Goal: Information Seeking & Learning: Find contact information

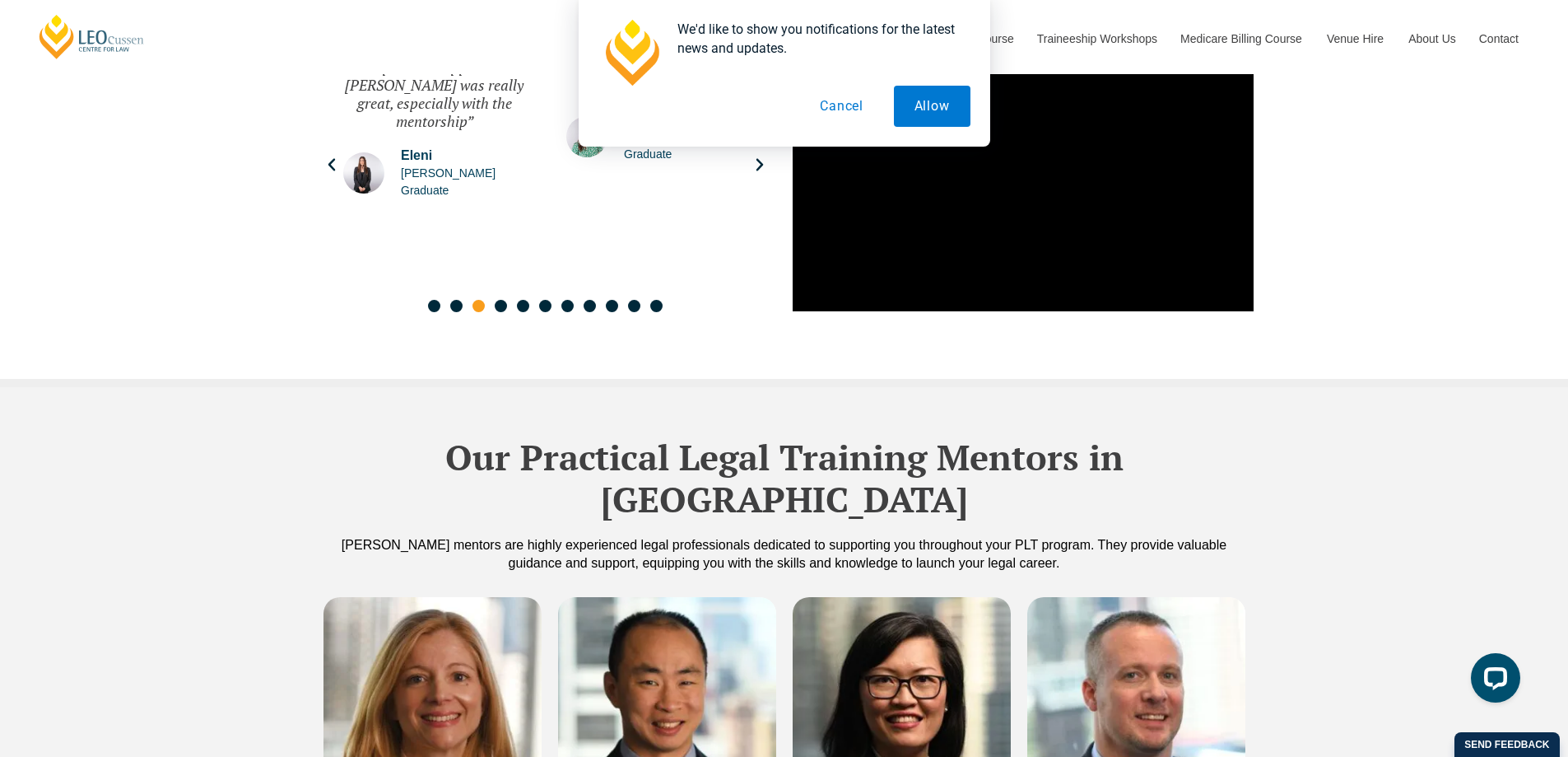
scroll to position [4529, 0]
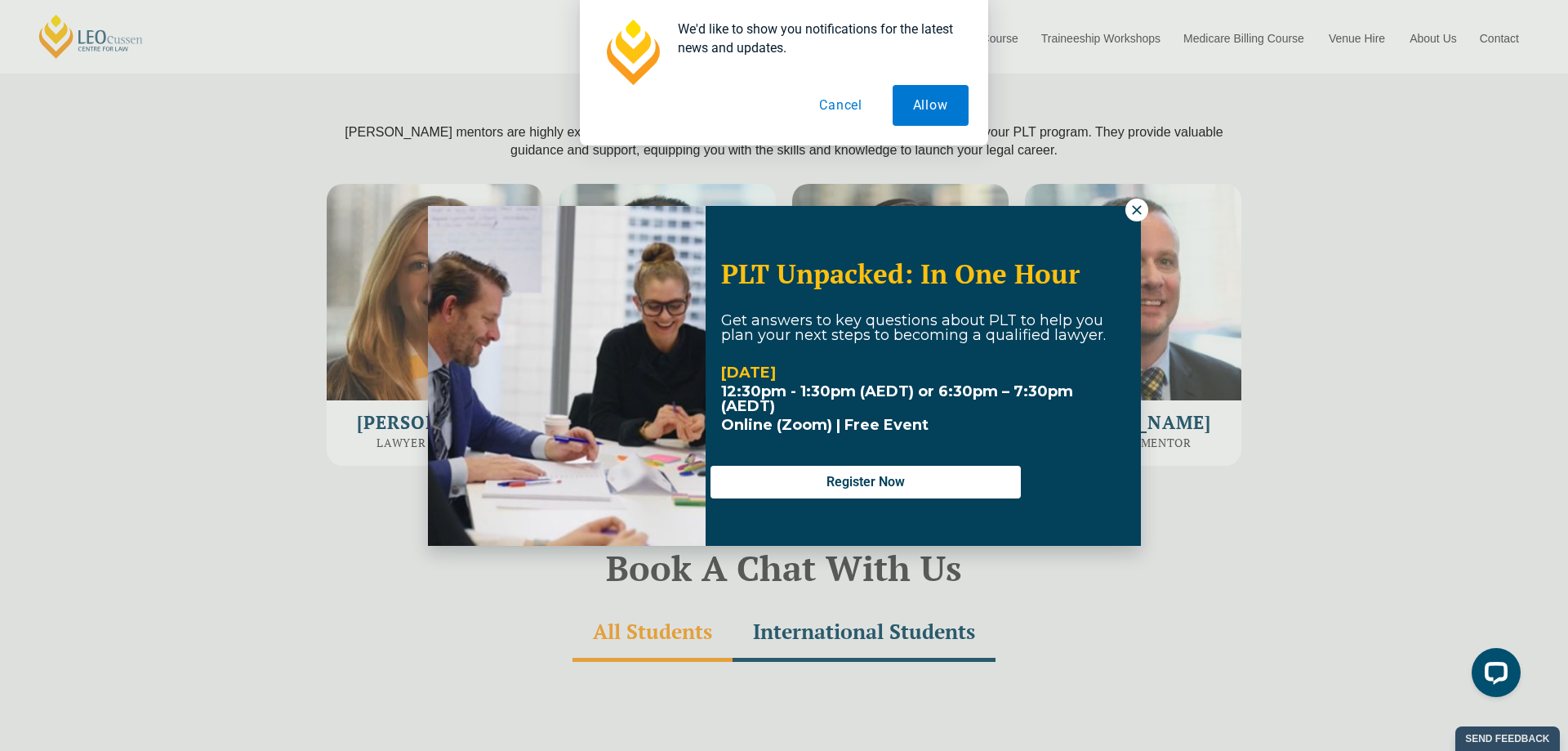
click at [840, 115] on button "Cancel" at bounding box center [841, 105] width 84 height 41
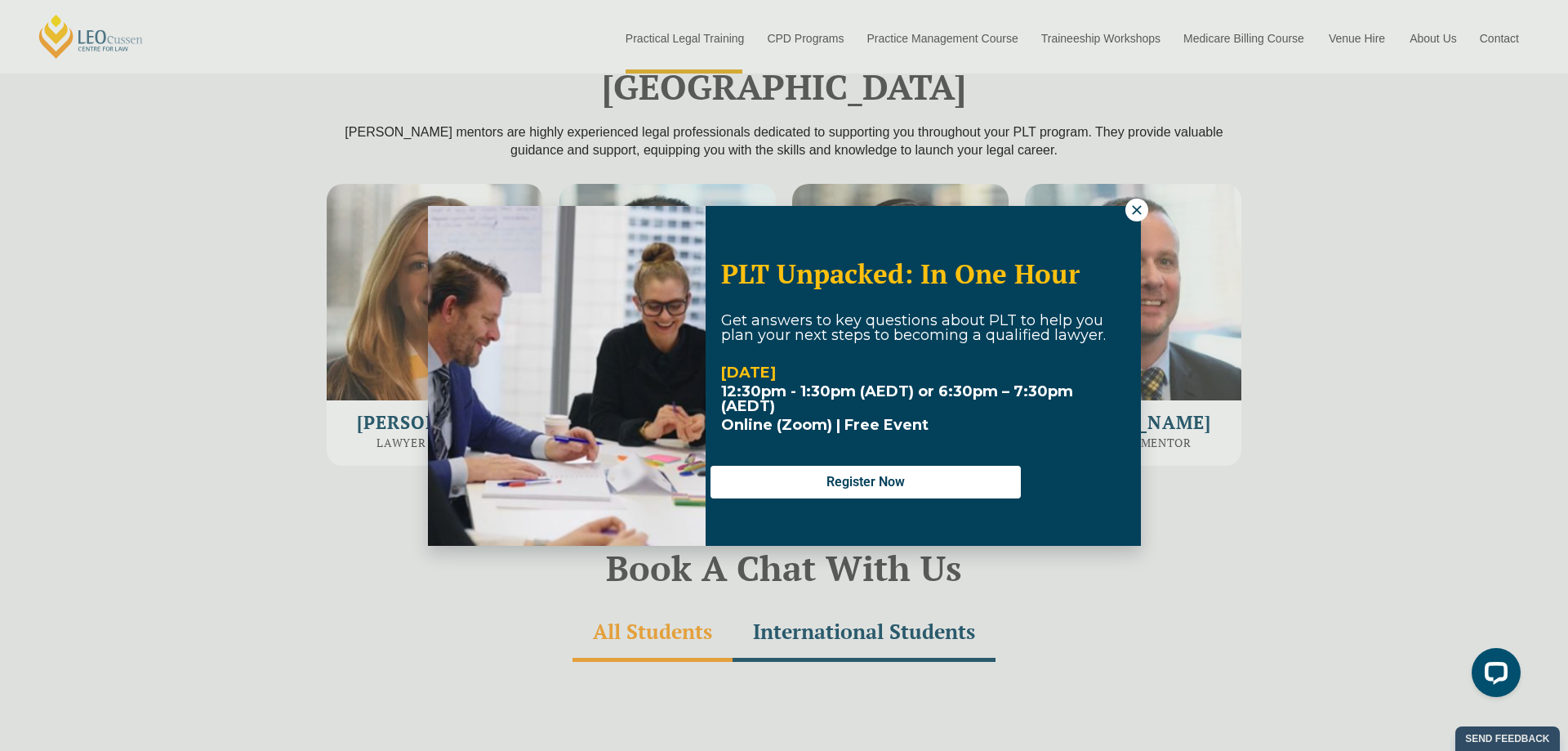
click at [1135, 215] on icon at bounding box center [1136, 210] width 14 height 14
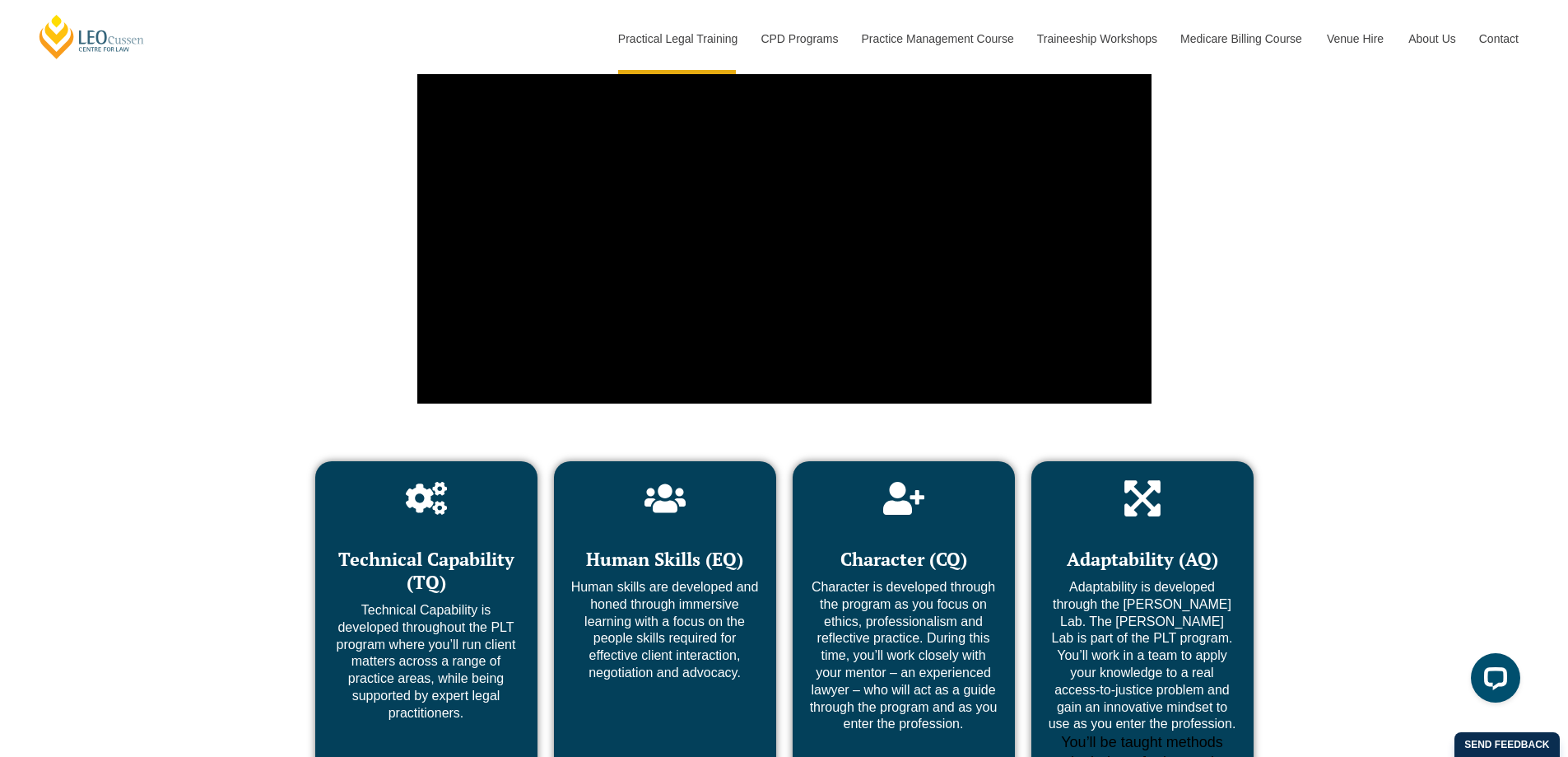
scroll to position [6176, 0]
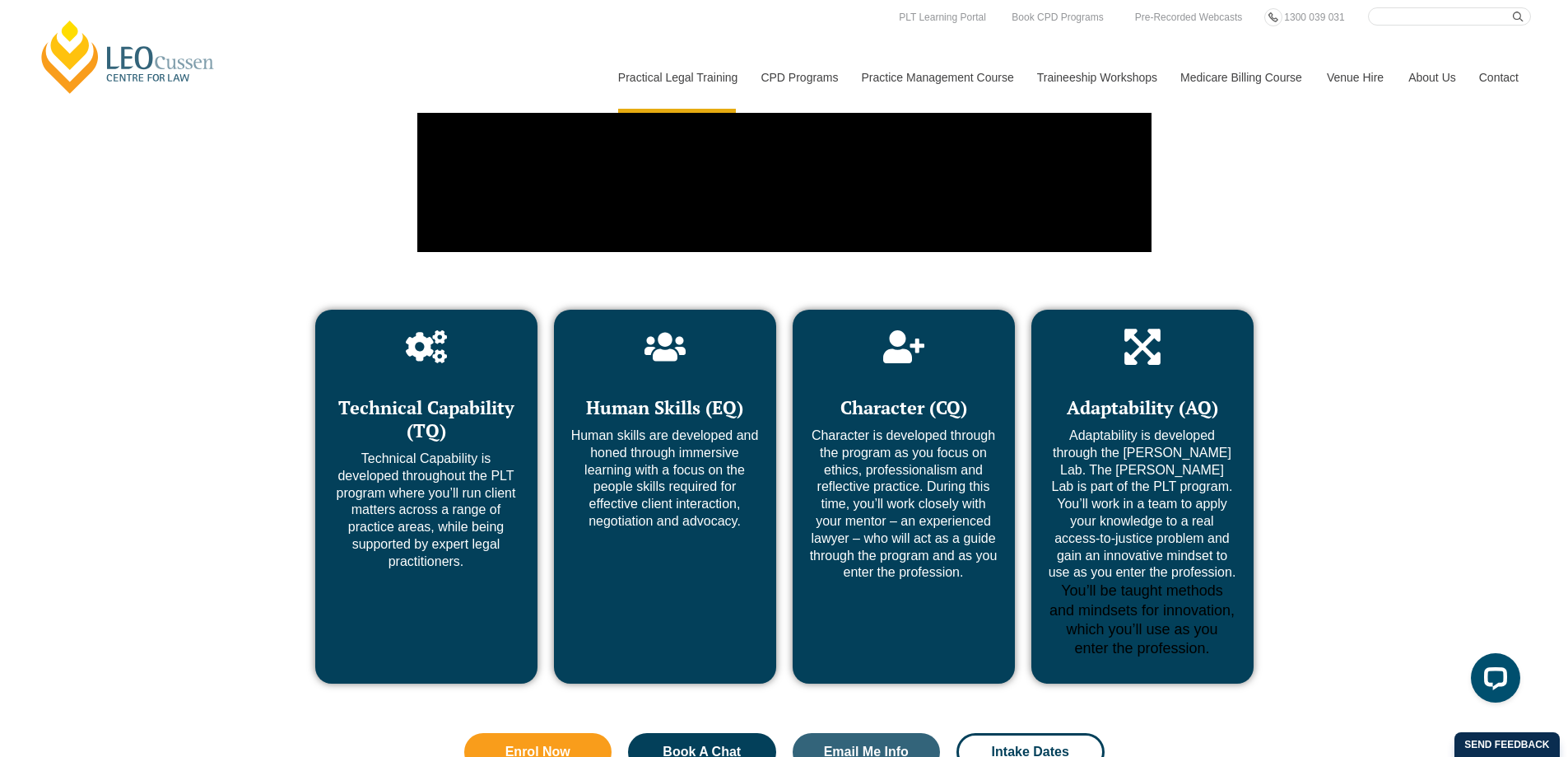
click at [1472, 80] on link "Contact" at bounding box center [1499, 77] width 65 height 71
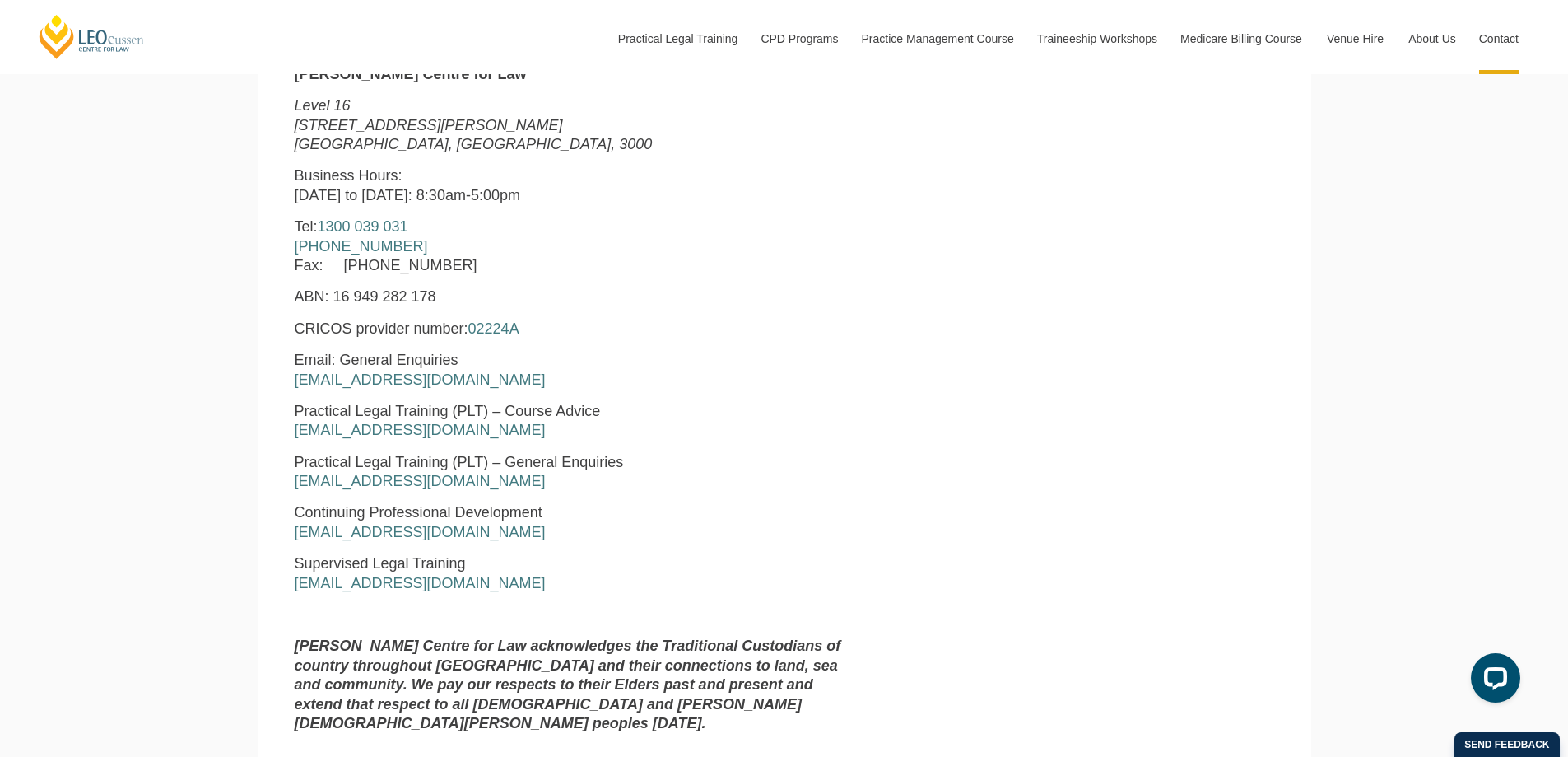
scroll to position [823, 0]
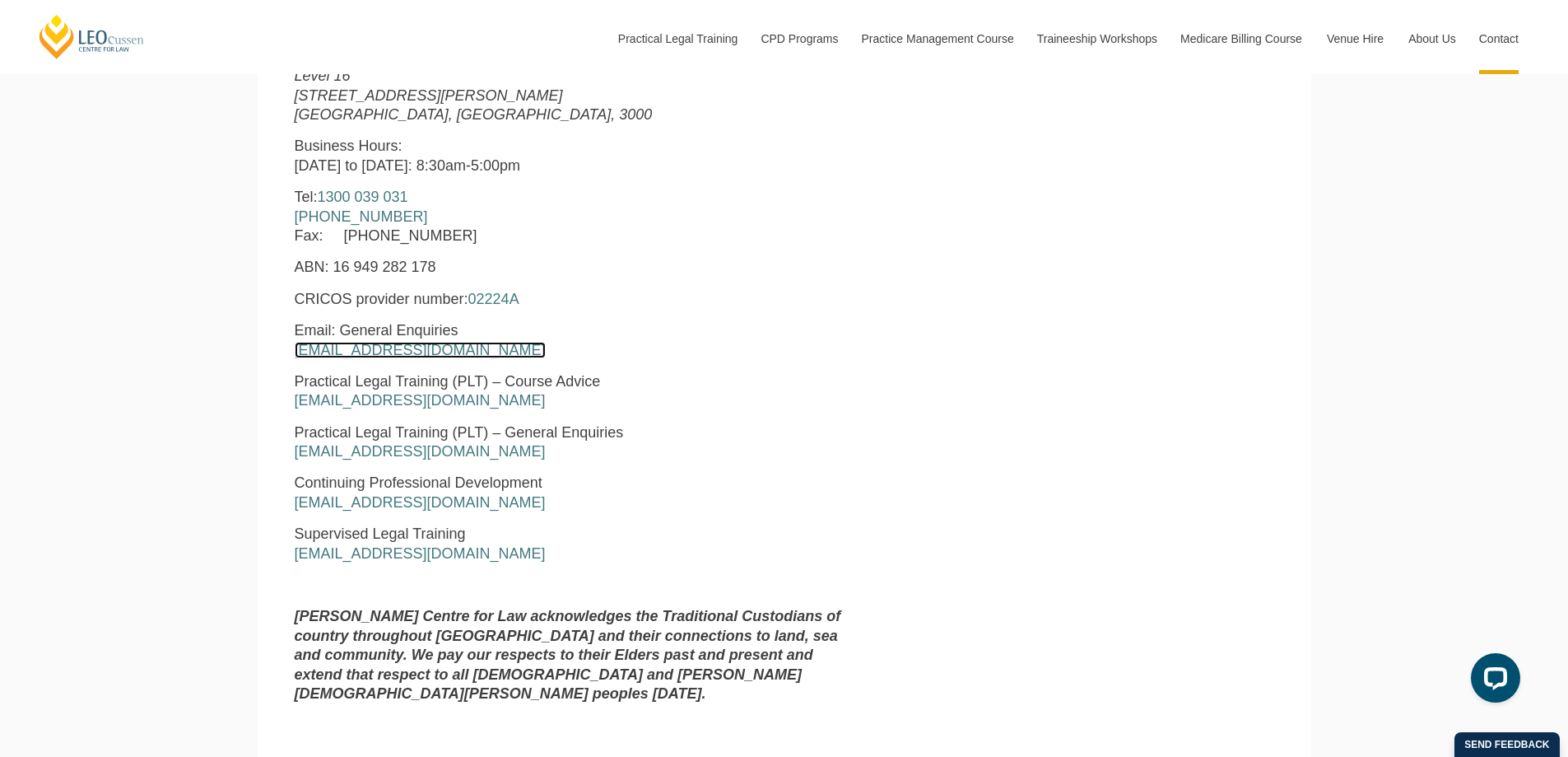
drag, startPoint x: 480, startPoint y: 358, endPoint x: 280, endPoint y: 343, distance: 200.6
drag, startPoint x: 512, startPoint y: 346, endPoint x: 163, endPoint y: 344, distance: 349.0
click at [163, 344] on div "Leo Cussen Centre for Law Search here Practical Legal Training Our Practical Le…" at bounding box center [784, 563] width 1568 height 2774
click at [640, 347] on p "Email: General Enquiries enquiries@leocussen.edu.au" at bounding box center [575, 340] width 561 height 39
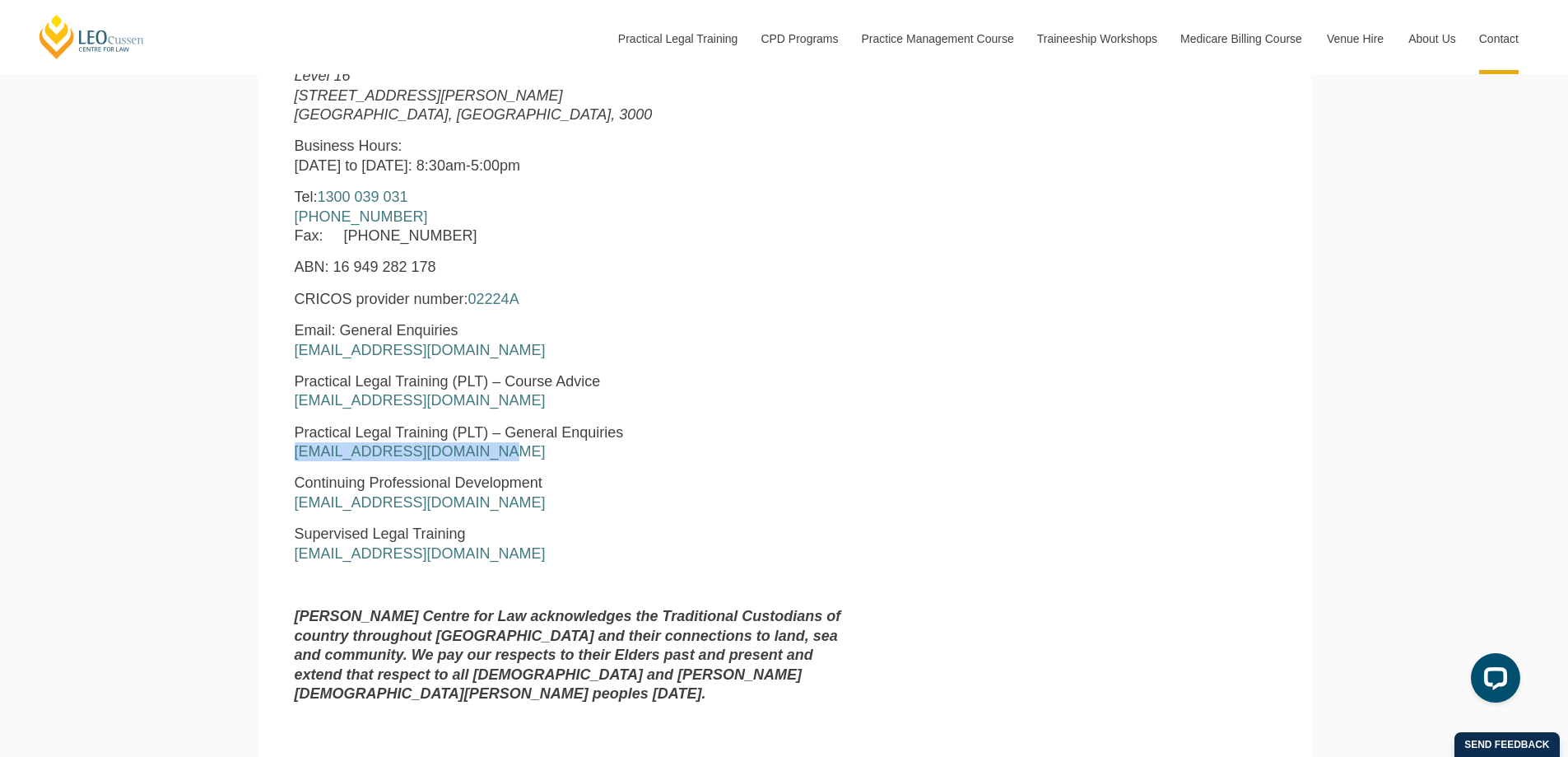
drag, startPoint x: 481, startPoint y: 455, endPoint x: 237, endPoint y: 448, distance: 244.1
click at [237, 448] on div "Leo Cussen Centre for Law Search here Practical Legal Training Our Practical Le…" at bounding box center [784, 563] width 1568 height 2774
copy link "pltadmin@leocussen.edu.au"
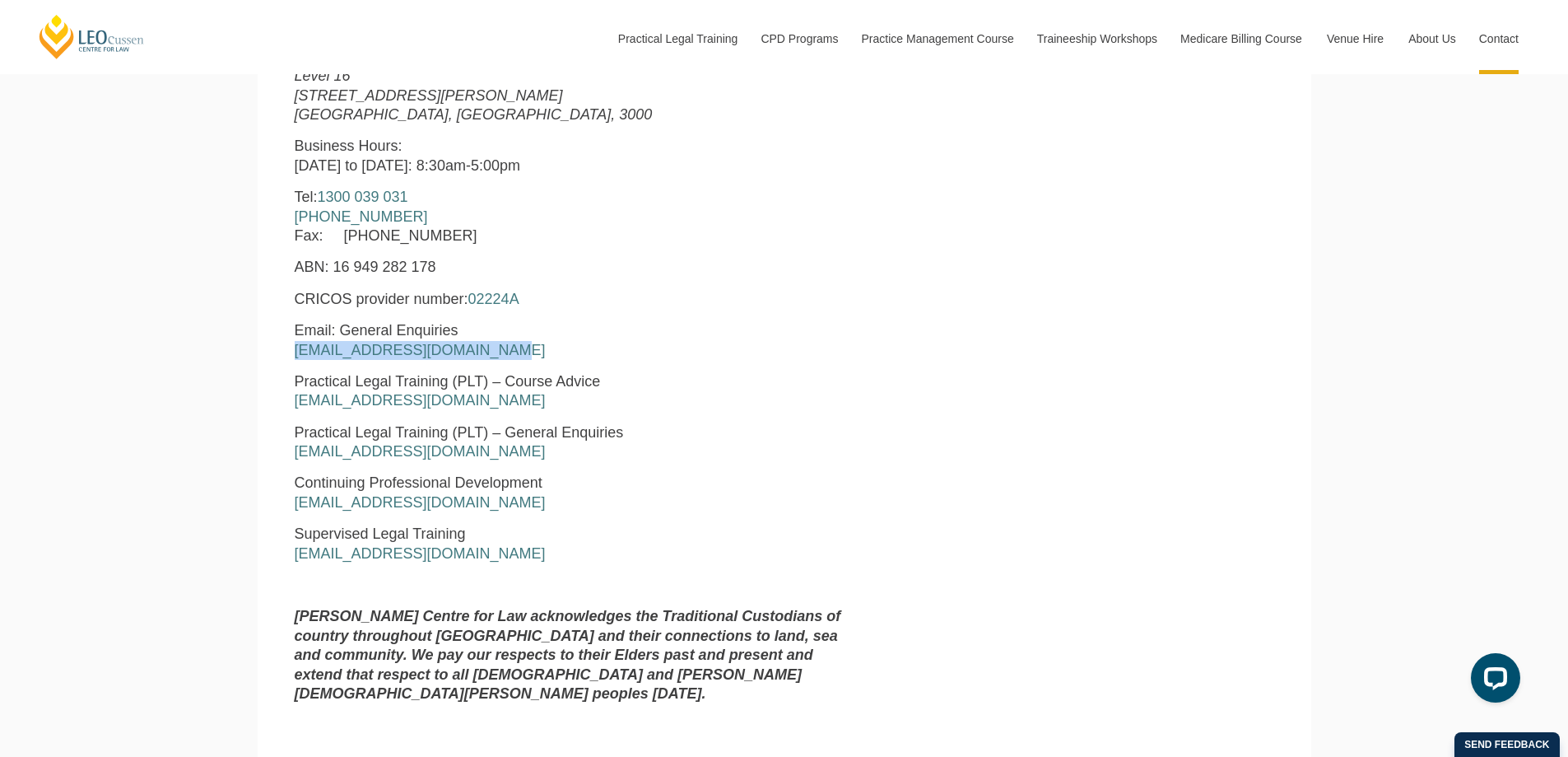
drag, startPoint x: 491, startPoint y: 353, endPoint x: 283, endPoint y: 355, distance: 208.0
click at [283, 355] on div "Leo Cussen Centre for Law Level 16 15 William Street Melbourne, Victoria, 3000 …" at bounding box center [575, 375] width 586 height 681
copy link "enquiries@leocussen.edu.au"
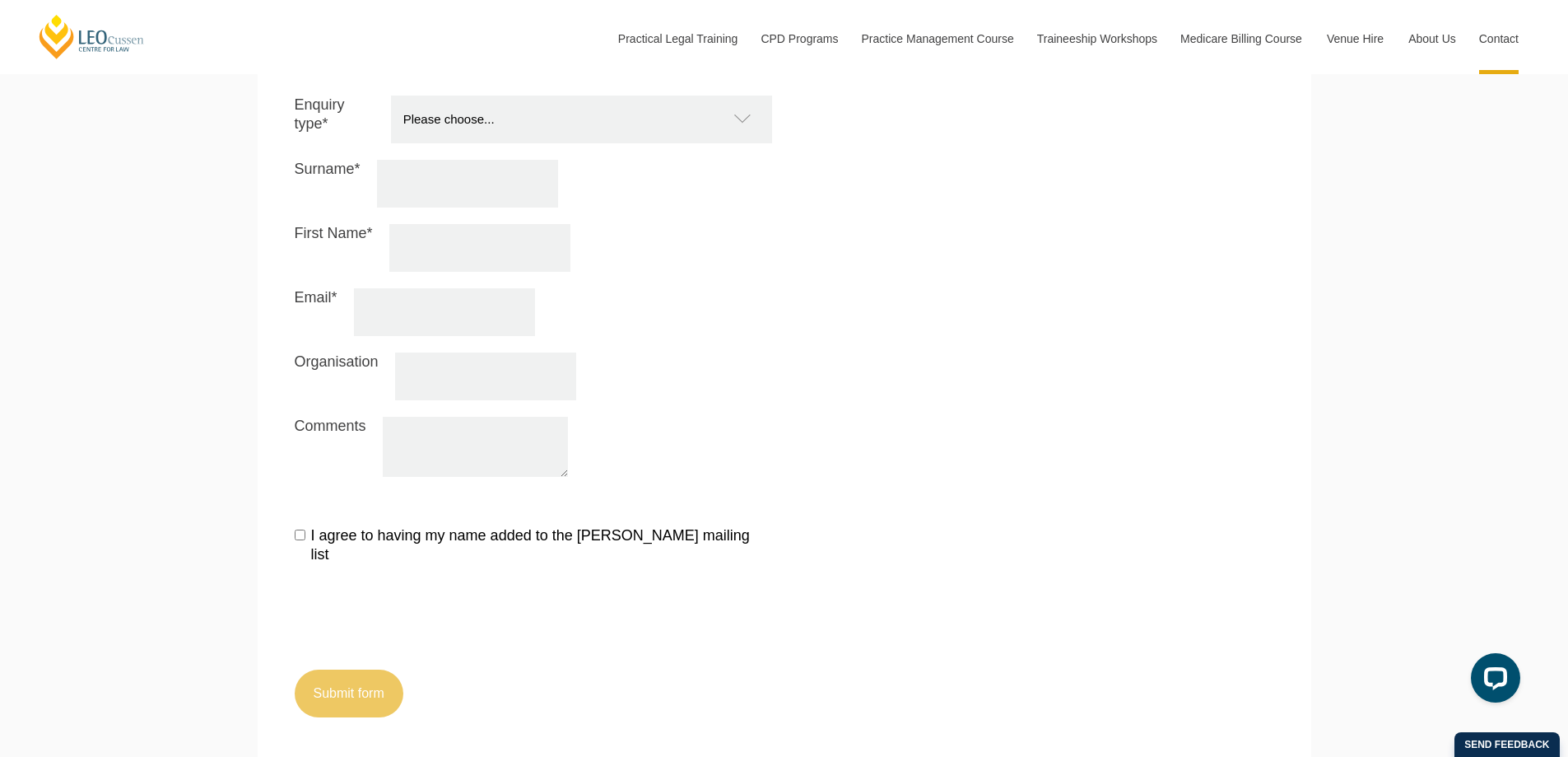
scroll to position [1811, 0]
